Goal: Task Accomplishment & Management: Manage account settings

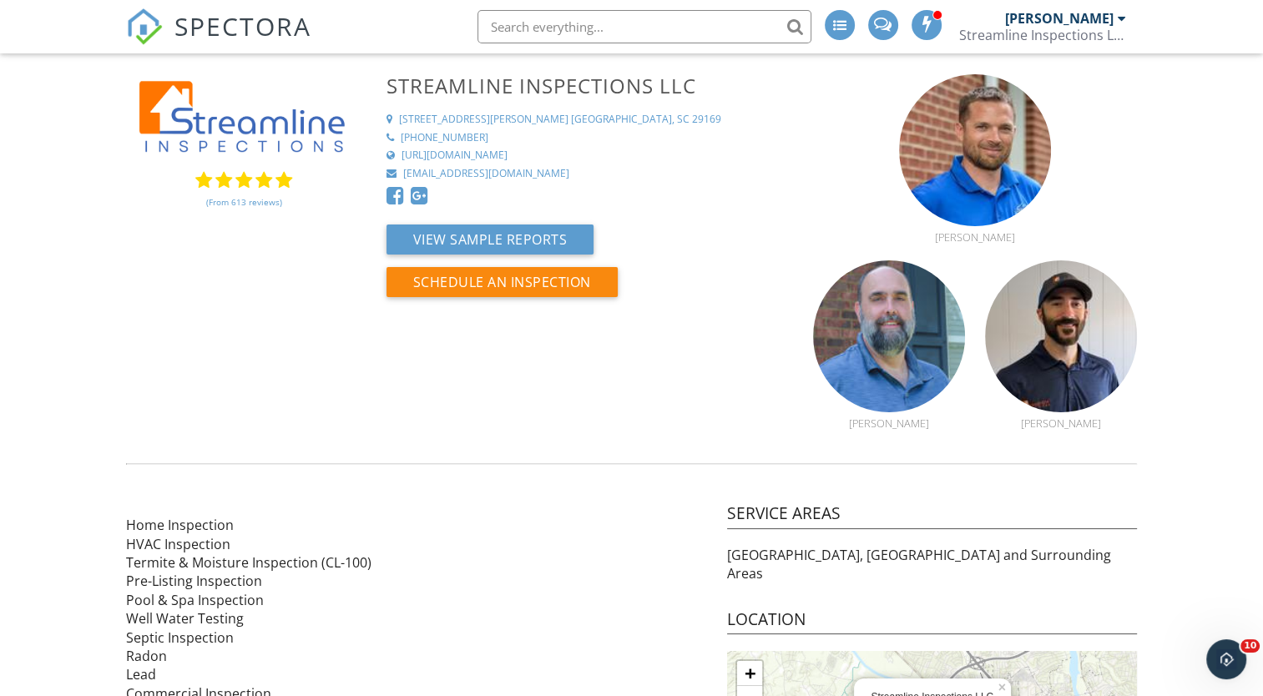
click at [844, 29] on span at bounding box center [839, 24] width 13 height 13
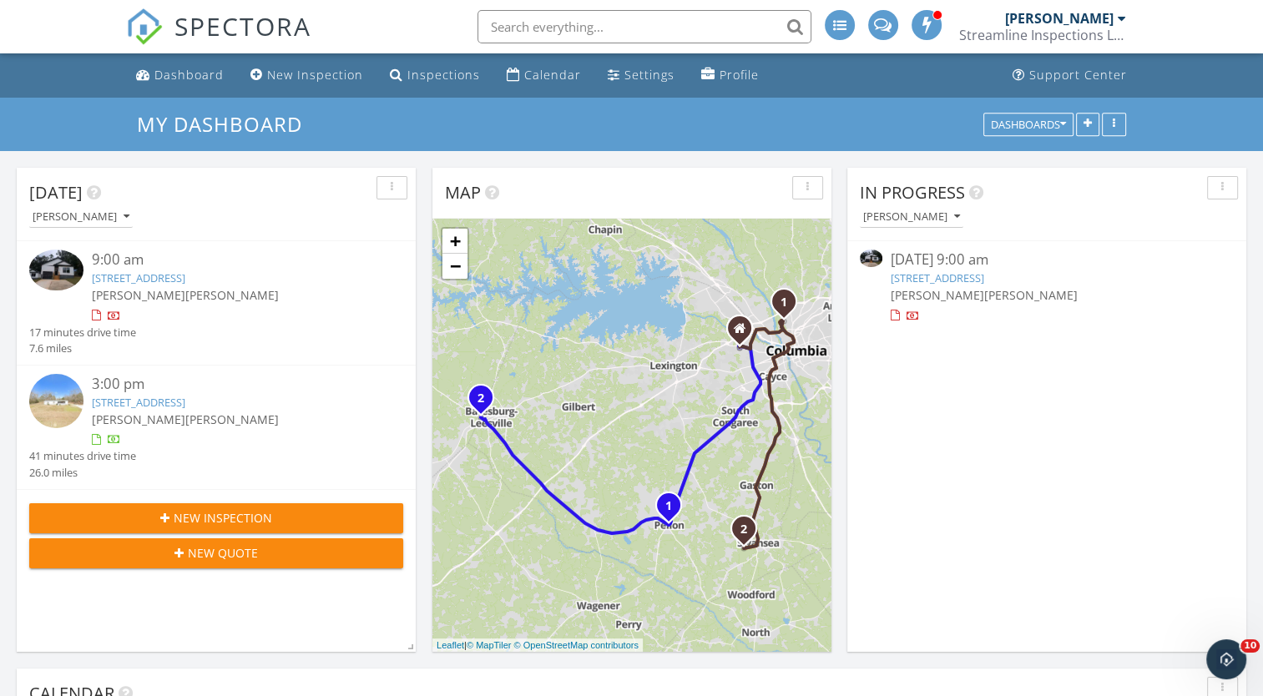
click at [67, 388] on img at bounding box center [56, 401] width 54 height 54
click at [65, 382] on img at bounding box center [56, 394] width 54 height 40
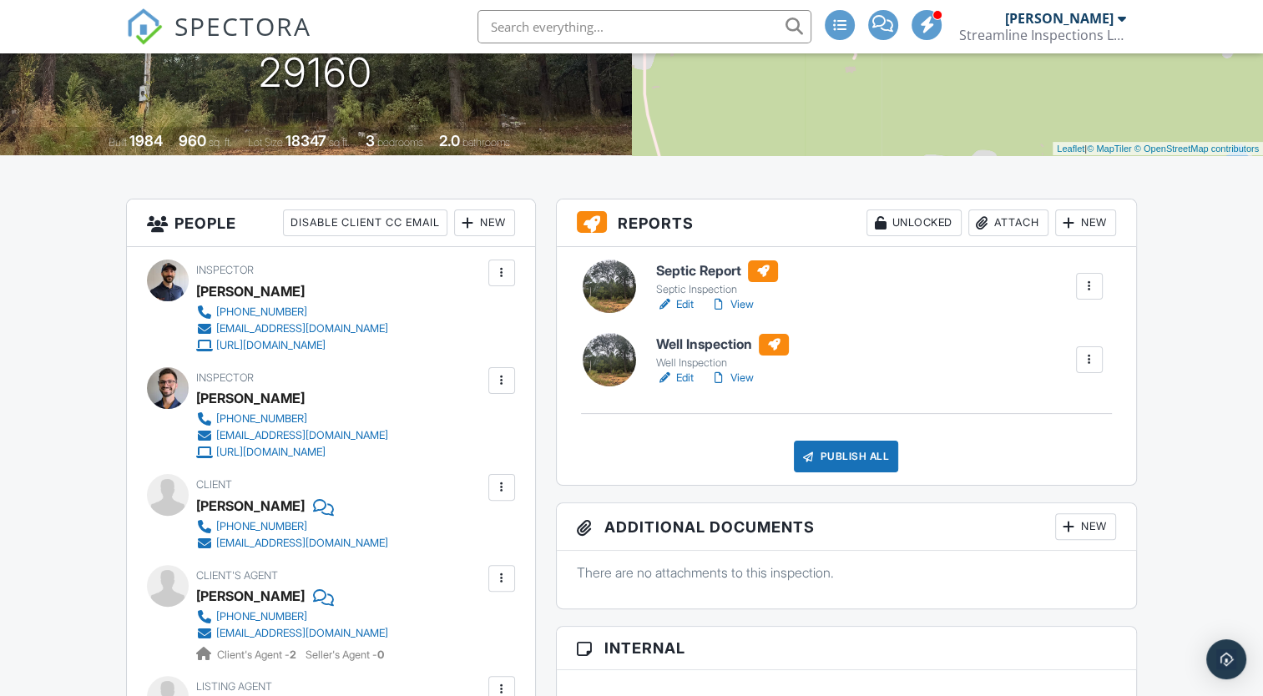
click at [1083, 361] on div at bounding box center [1089, 359] width 17 height 17
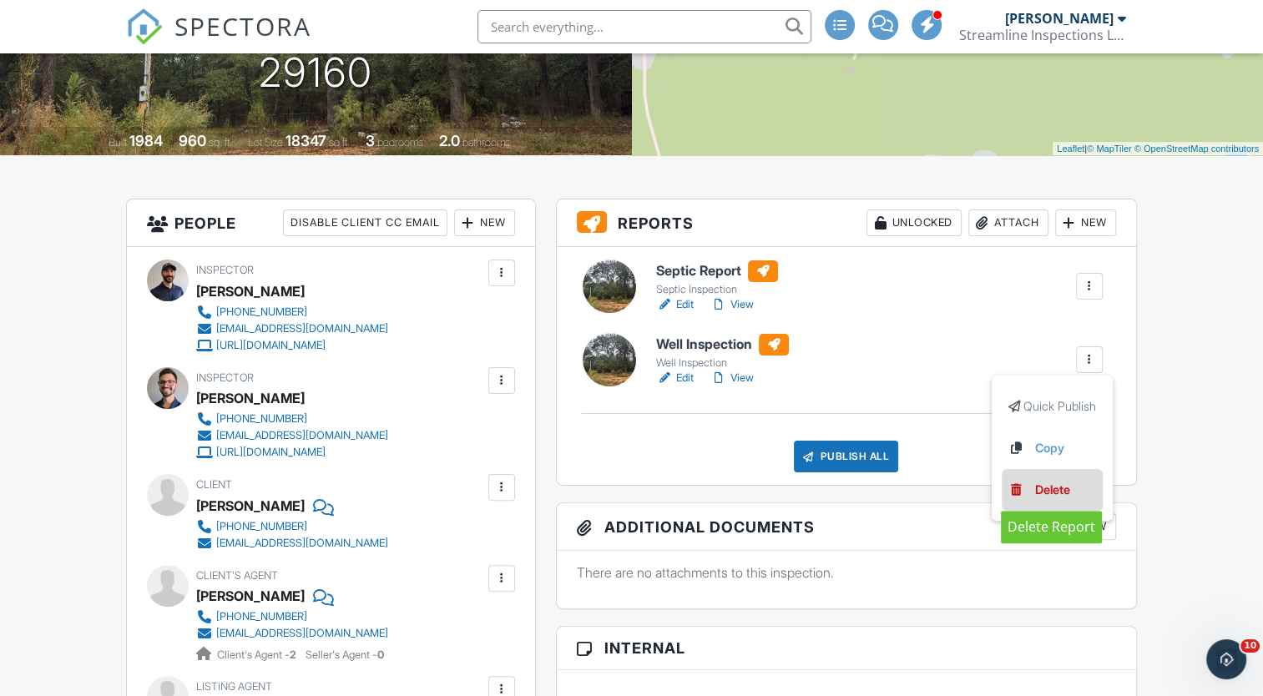
click at [1041, 492] on div "Delete" at bounding box center [1052, 490] width 35 height 18
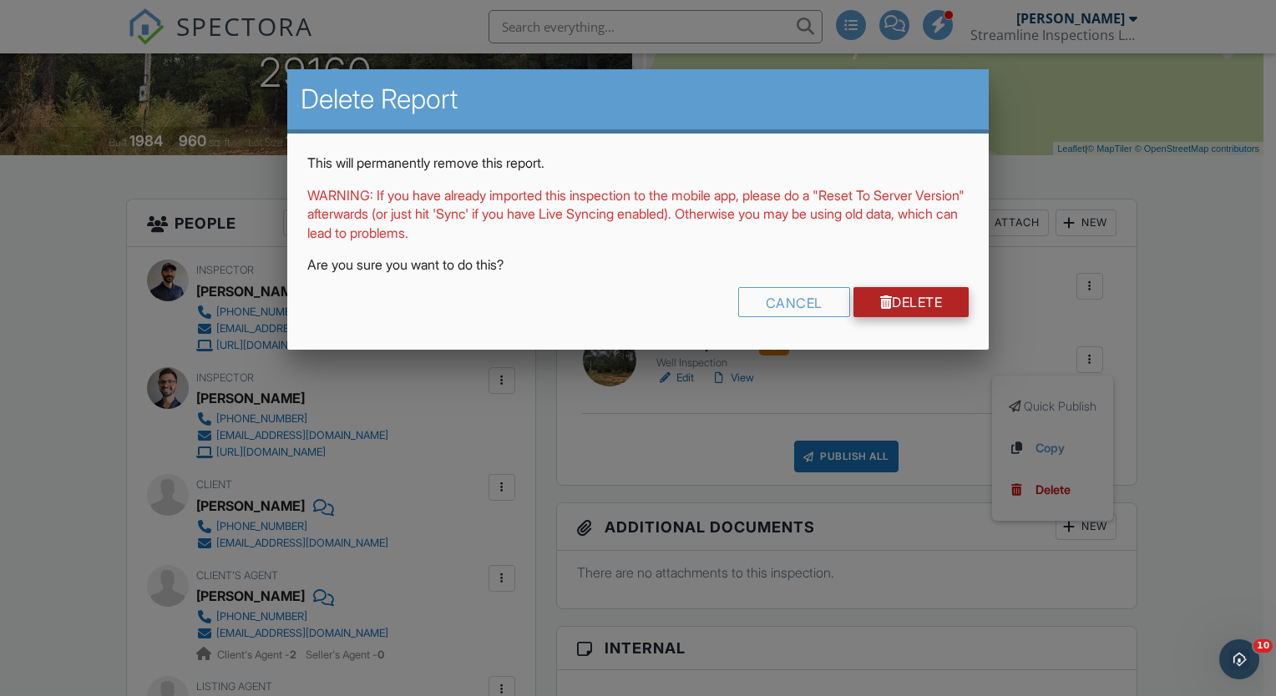
click at [907, 299] on link "Delete" at bounding box center [911, 302] width 116 height 30
